Goal: Information Seeking & Learning: Compare options

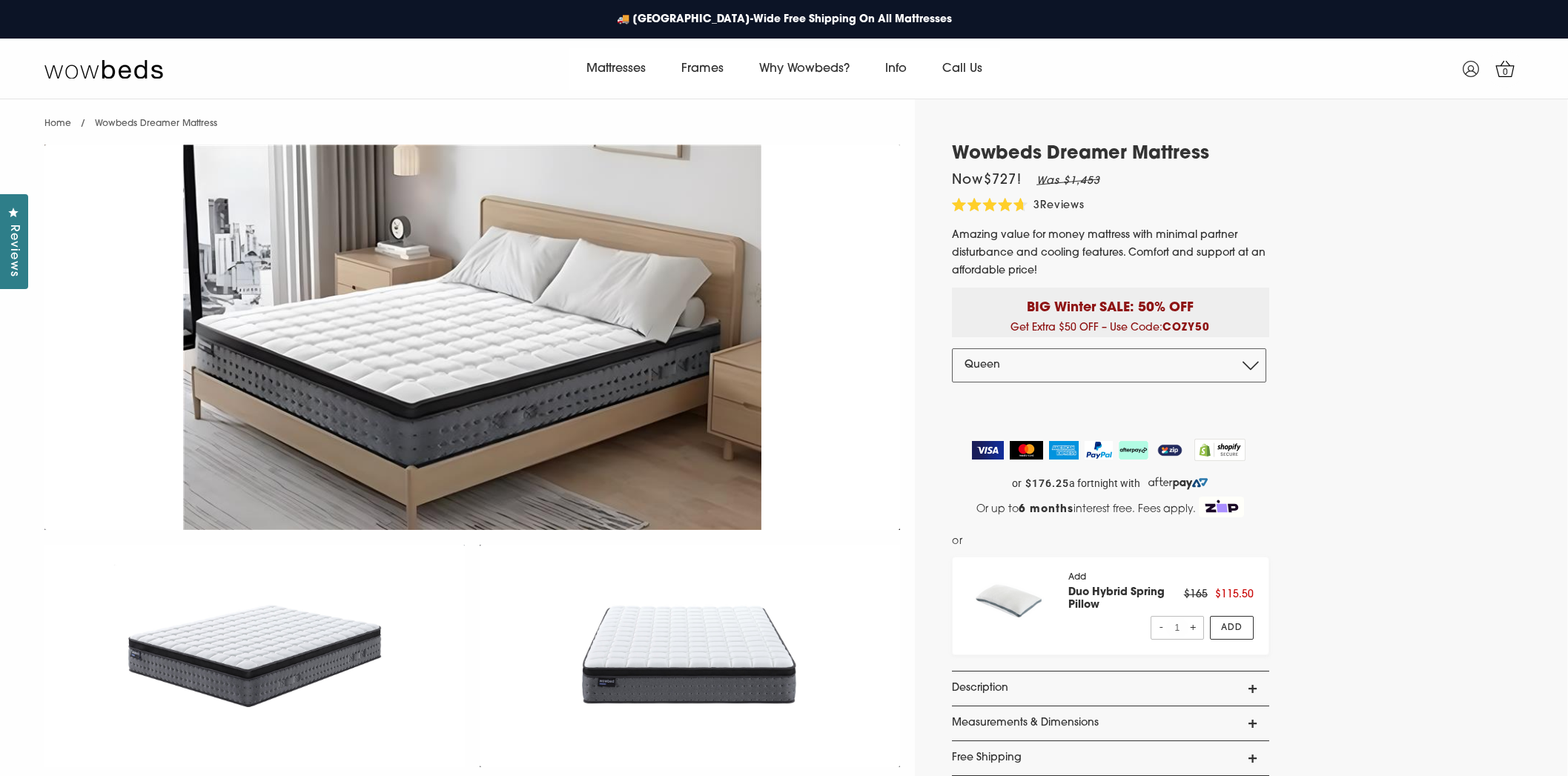
click at [1087, 367] on select "Double Queen King" at bounding box center [1108, 365] width 314 height 34
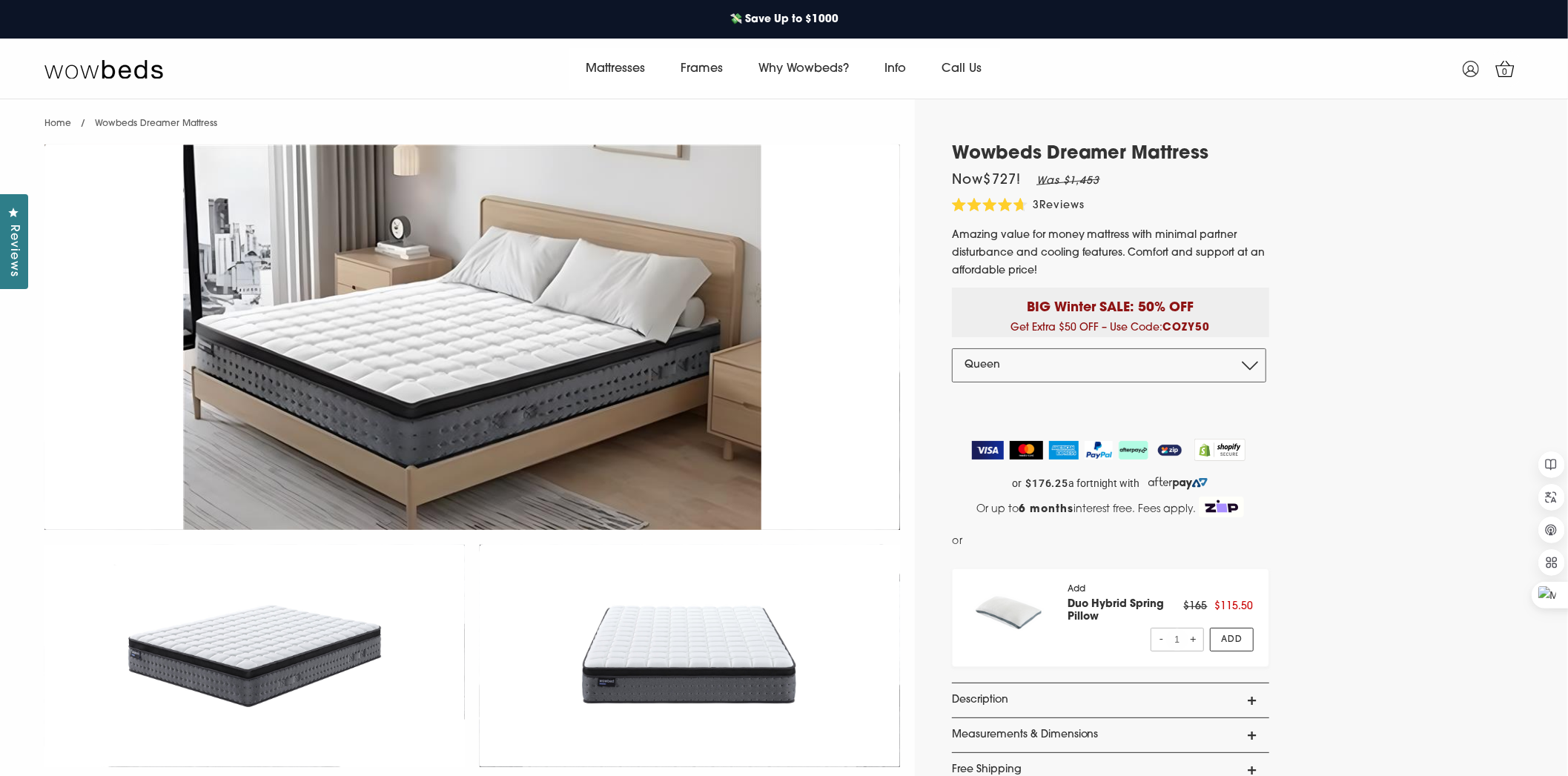
select select "Double"
click at [951, 348] on select "Double Queen King" at bounding box center [1108, 365] width 314 height 34
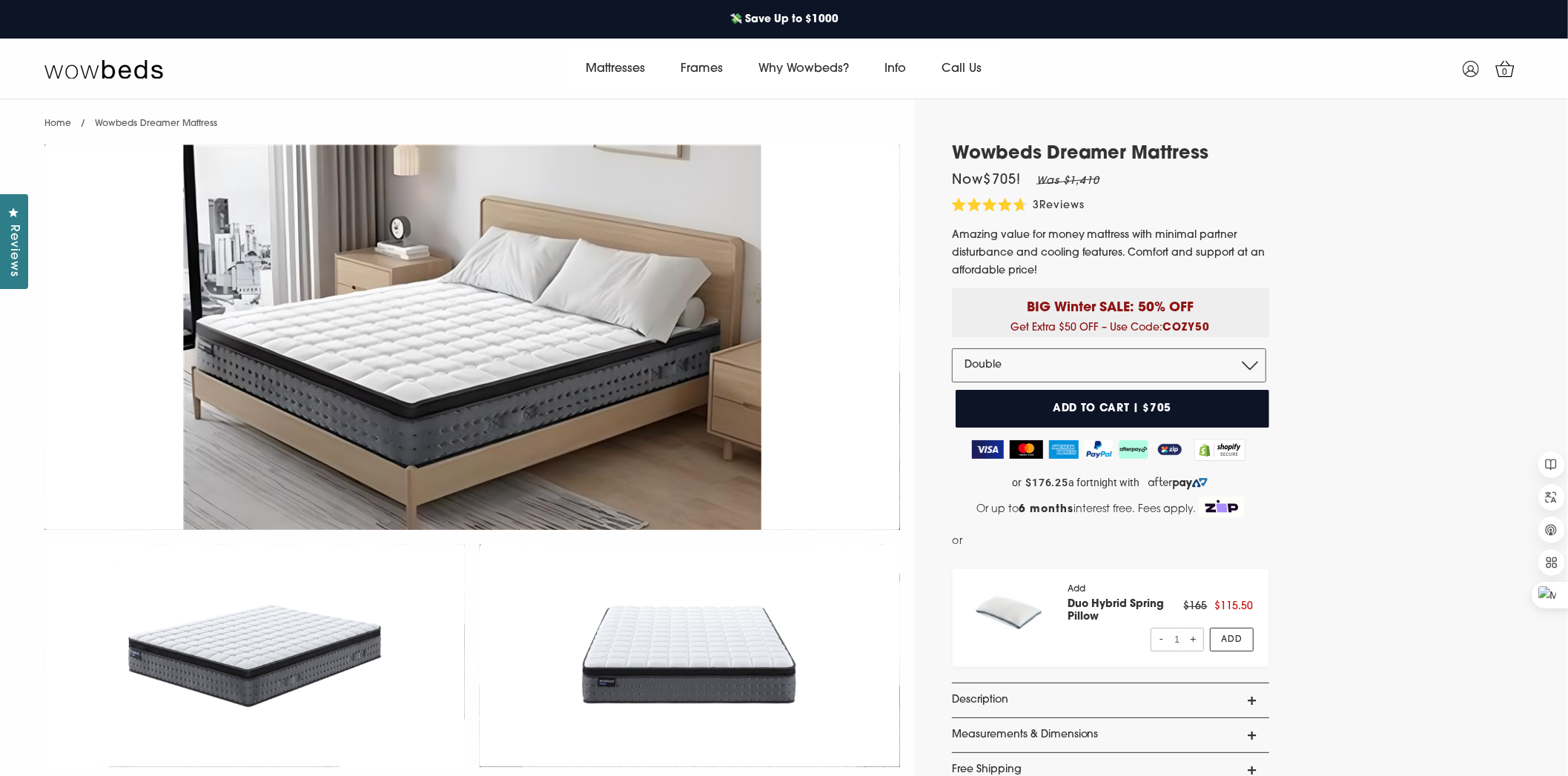
click at [915, 361] on div "Wowbeds Dreamer Mattress Now $705 ! Was $1,410 4.7 Rated 4.7 out of 5 stars 3 R…" at bounding box center [1099, 698] width 369 height 1110
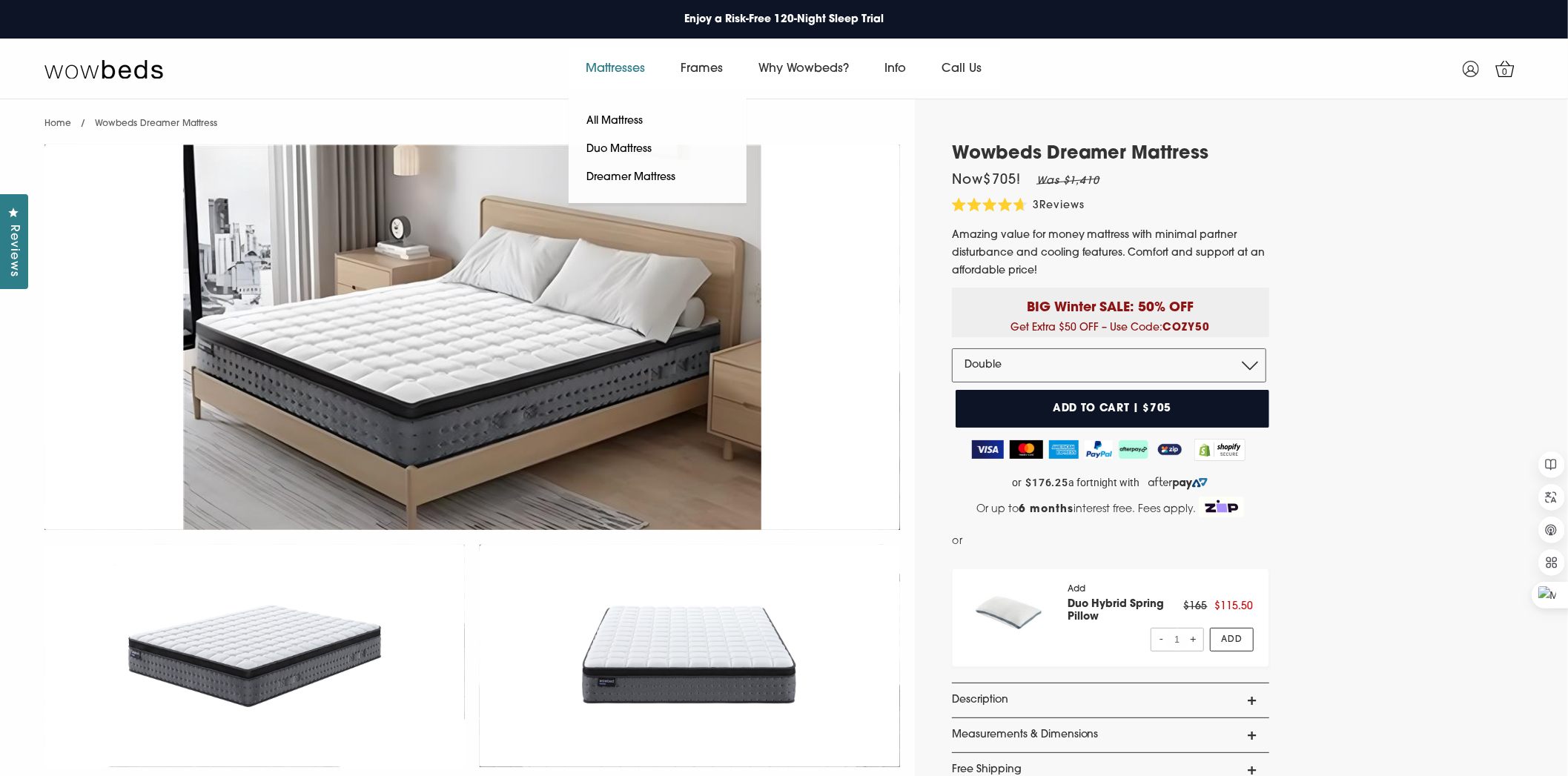
click at [625, 69] on link "Mattresses" at bounding box center [616, 68] width 95 height 42
click at [629, 69] on link "Mattresses" at bounding box center [616, 68] width 95 height 42
click at [629, 148] on link "Duo Mattress" at bounding box center [619, 150] width 102 height 28
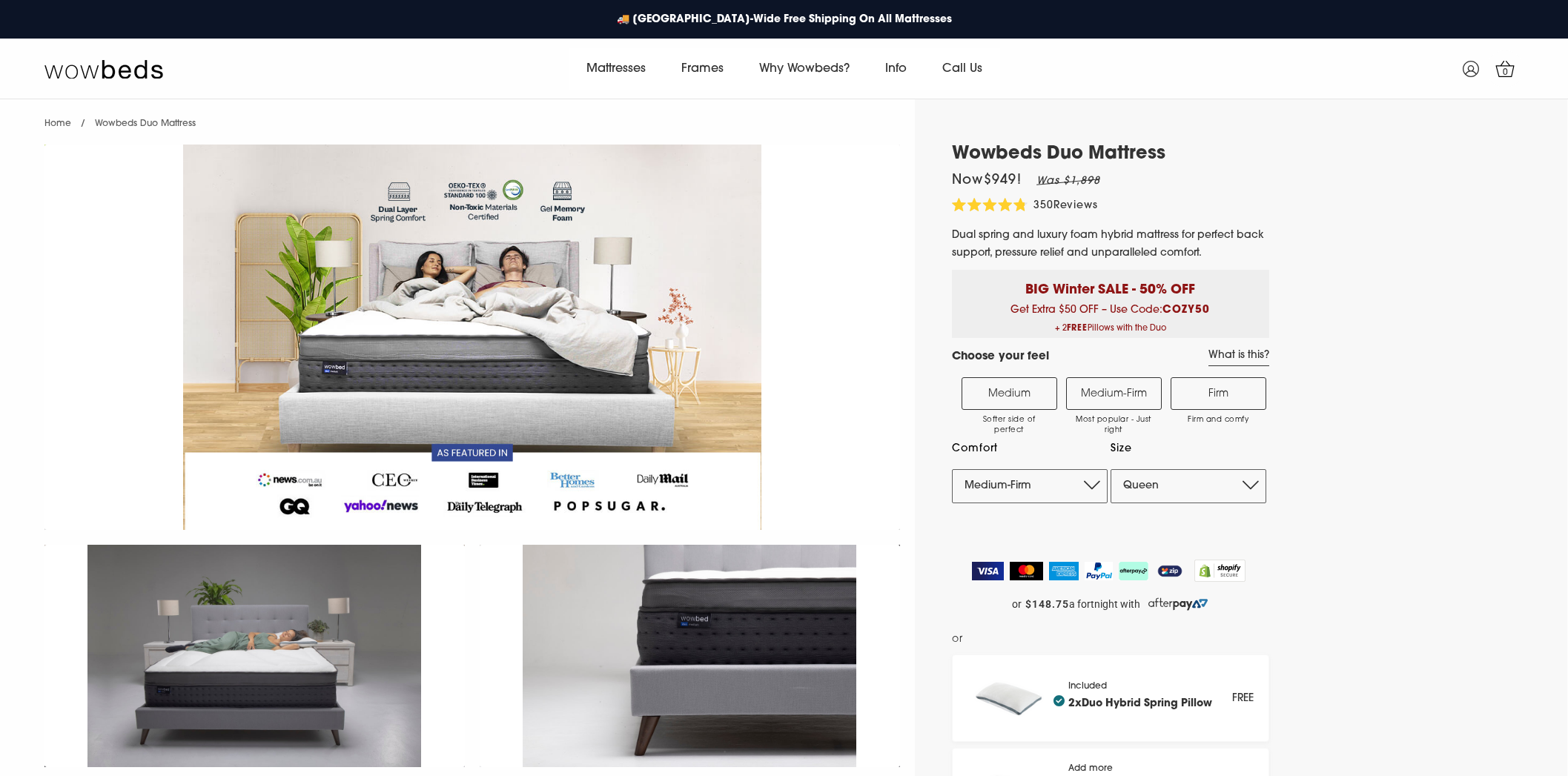
select select "Medium-Firm"
click at [1169, 493] on select "Single King Single Double Queen King" at bounding box center [1188, 486] width 156 height 34
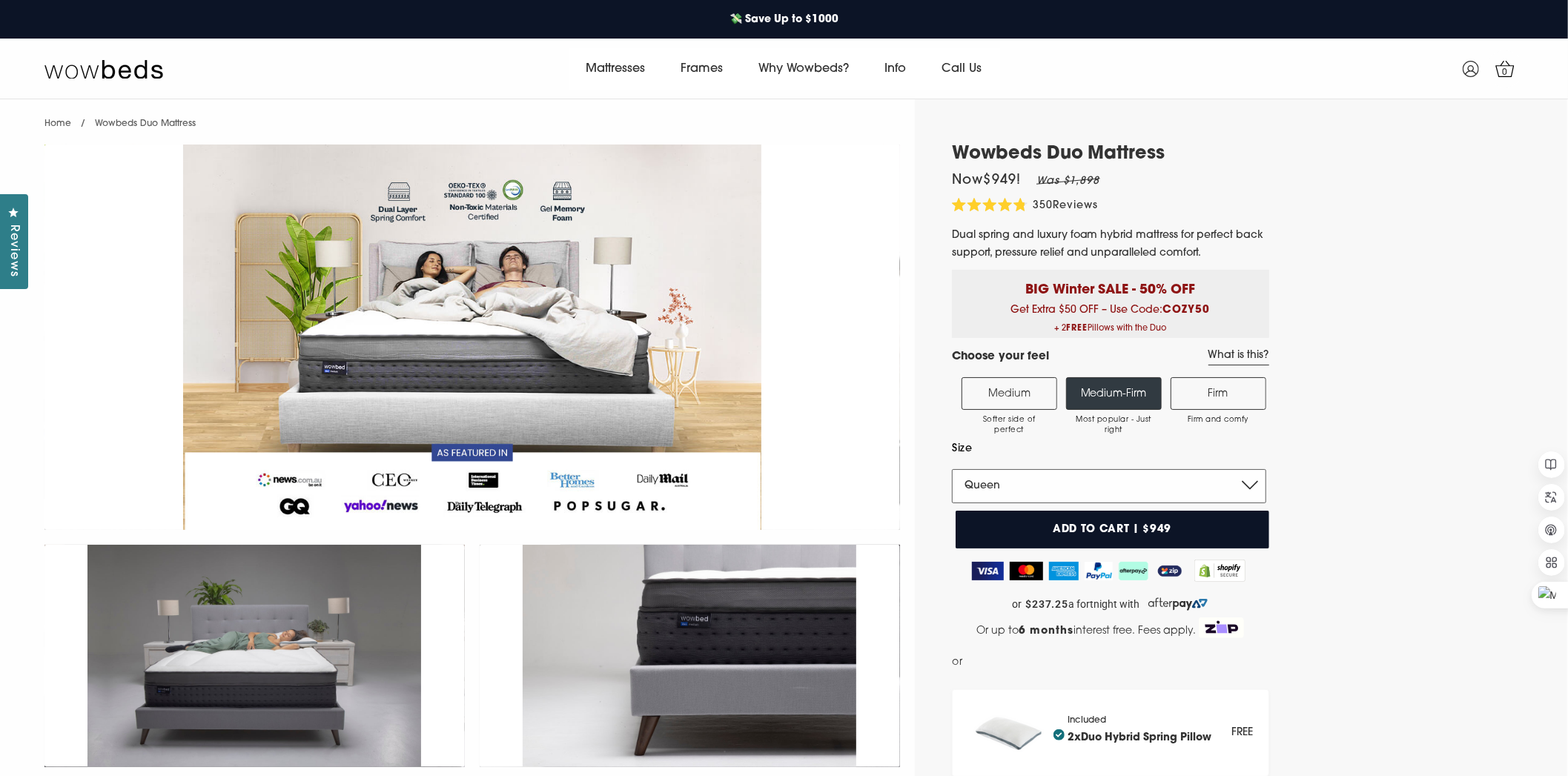
select select "Double"
click at [951, 469] on select "Single King Single Double Queen King" at bounding box center [1108, 486] width 314 height 34
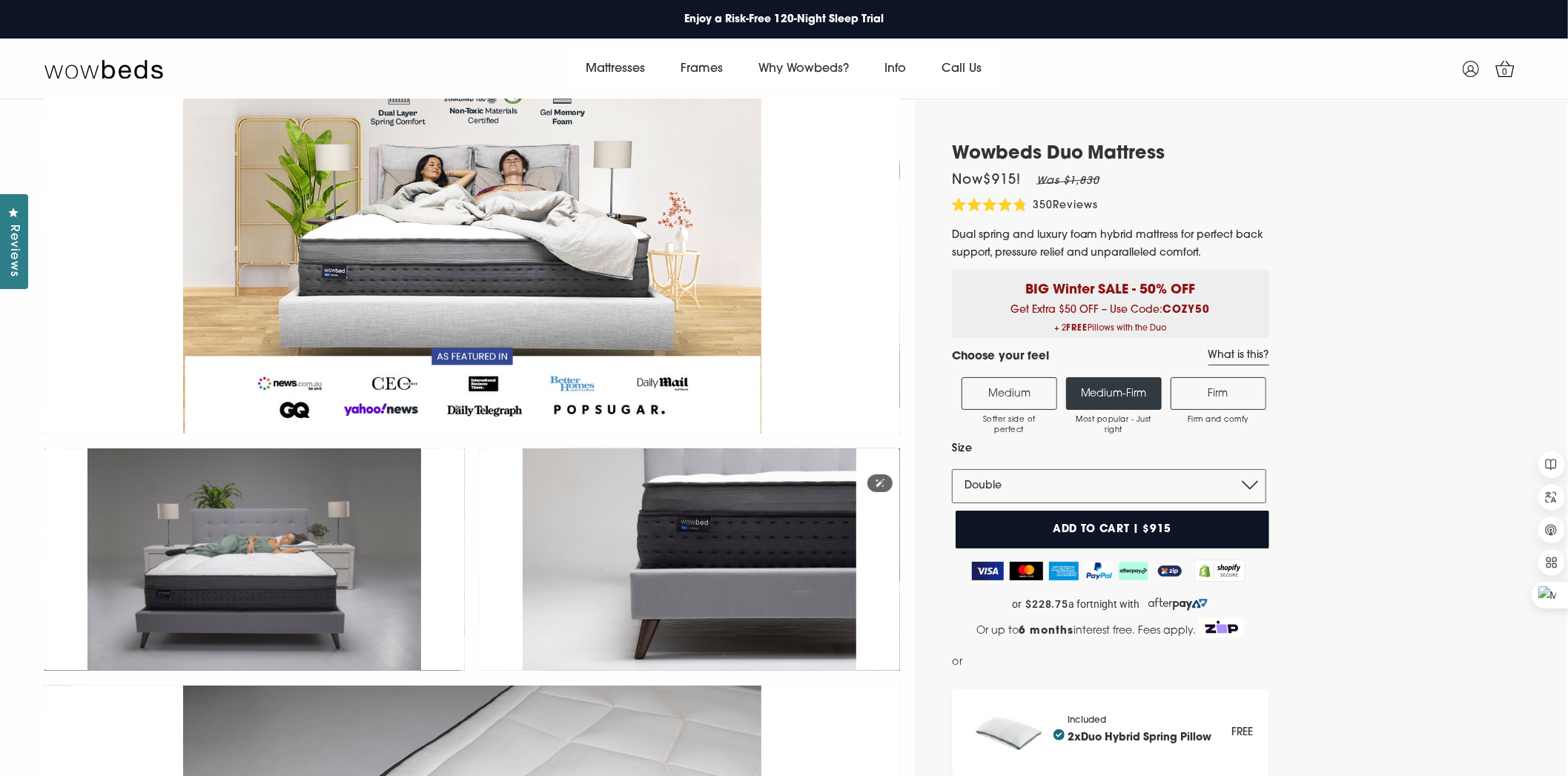
scroll to position [97, 0]
